Goal: Task Accomplishment & Management: Manage account settings

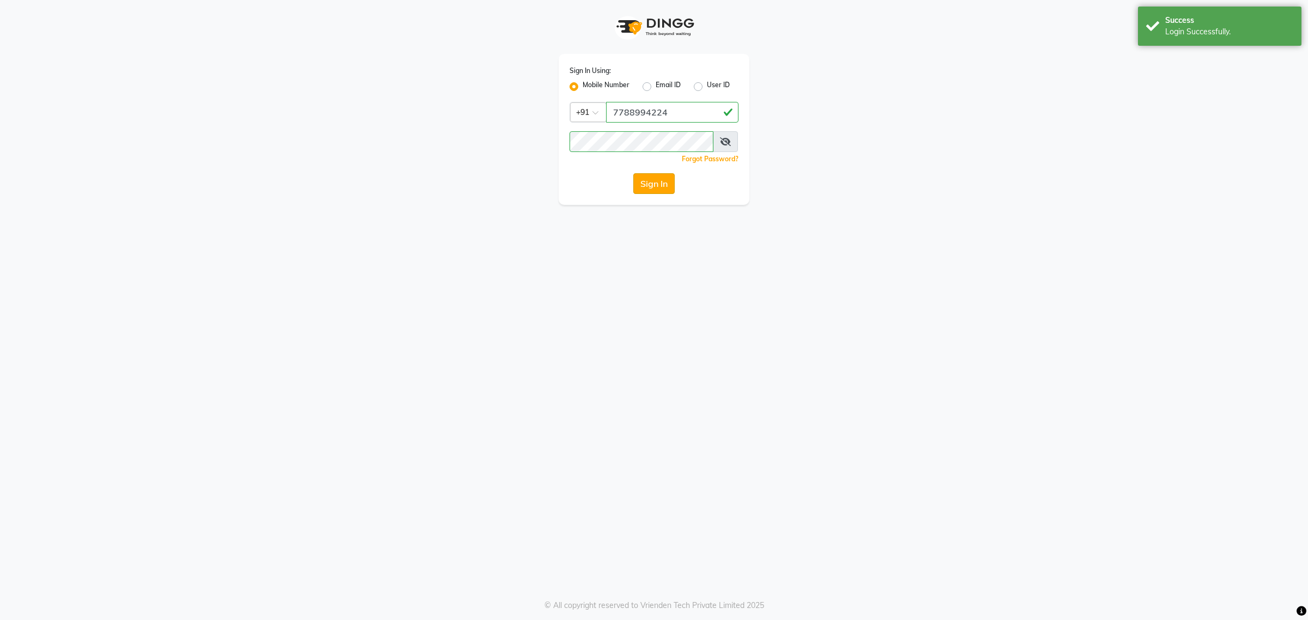
click at [658, 185] on button "Sign In" at bounding box center [653, 183] width 41 height 21
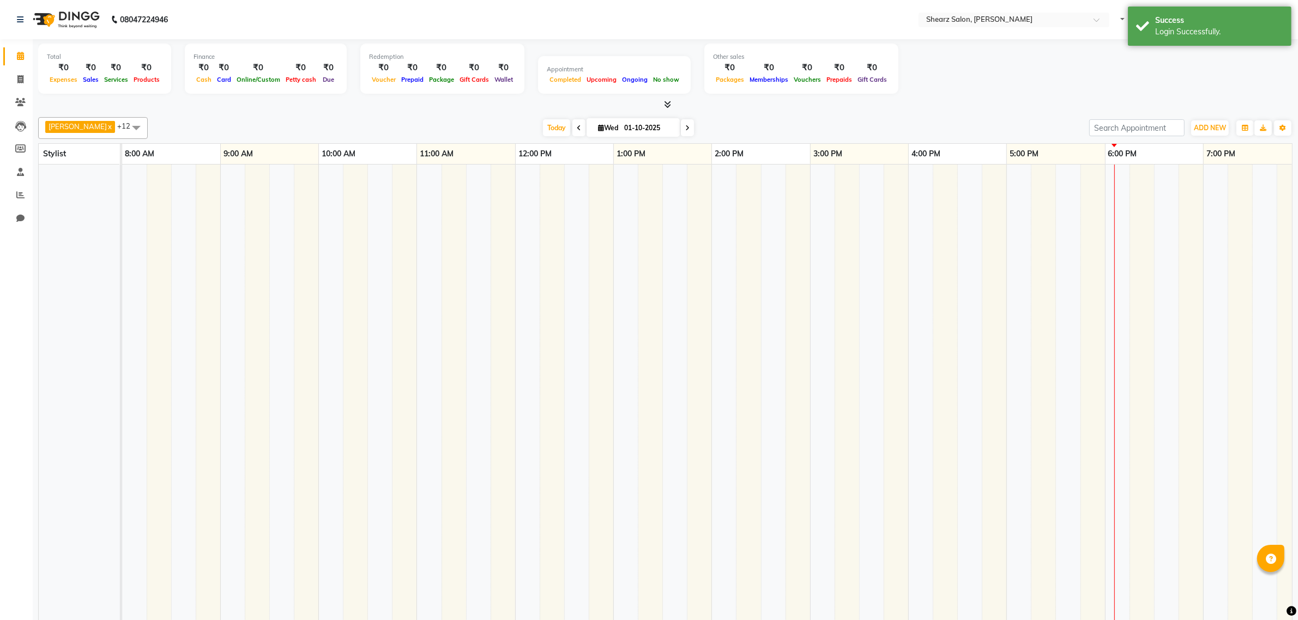
select select "en"
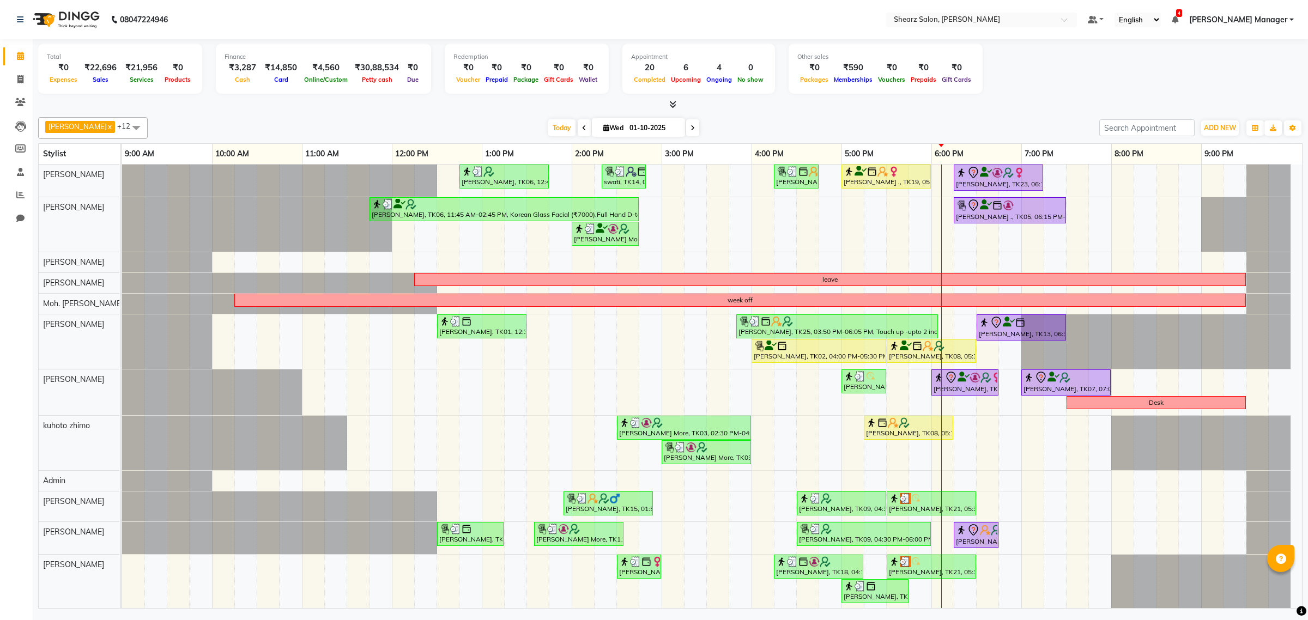
click at [1273, 15] on span "[PERSON_NAME] Manager" at bounding box center [1238, 19] width 98 height 11
click at [1257, 76] on link "Sign out" at bounding box center [1238, 74] width 100 height 17
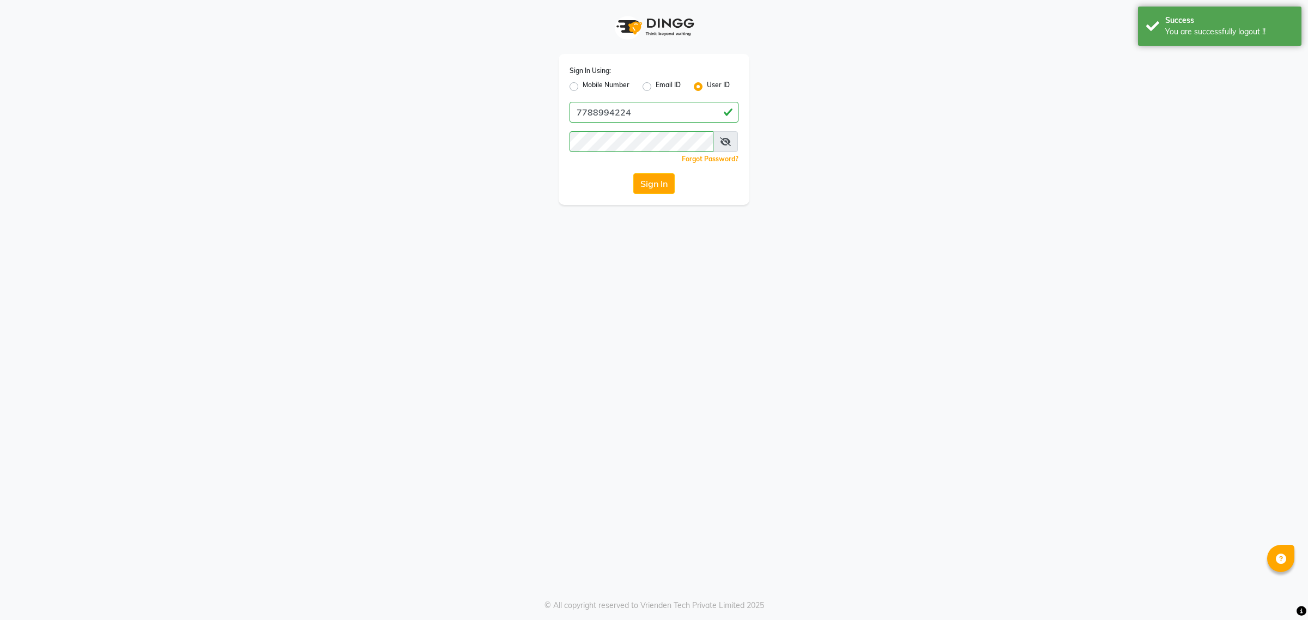
click at [597, 80] on label "Mobile Number" at bounding box center [606, 86] width 47 height 13
click at [590, 80] on input "Mobile Number" at bounding box center [586, 83] width 7 height 7
radio input "true"
radio input "false"
click at [647, 113] on input "Username" at bounding box center [672, 112] width 132 height 21
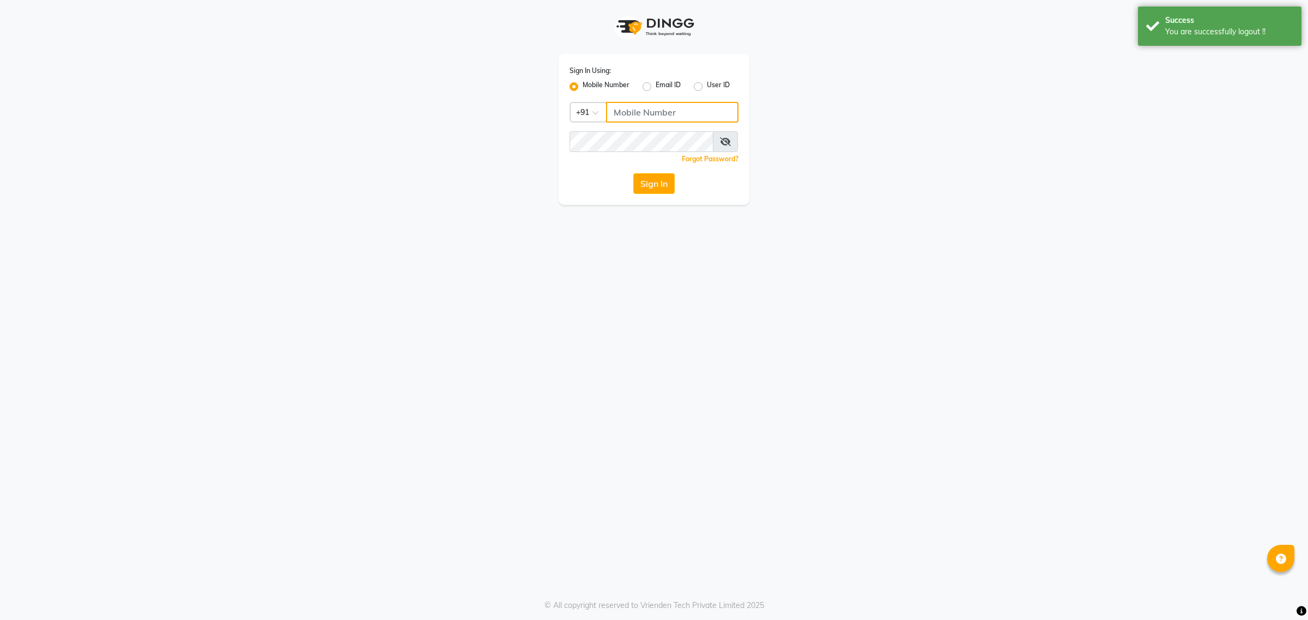
type input "9104334891"
click at [651, 190] on button "Sign In" at bounding box center [653, 183] width 41 height 21
